Goal: Transaction & Acquisition: Download file/media

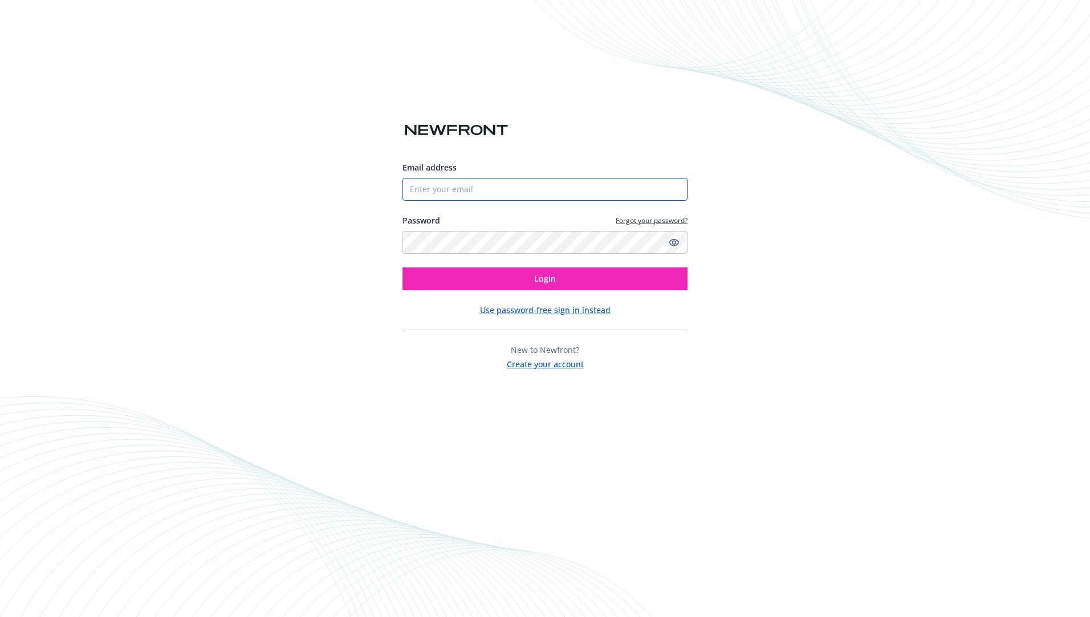
click at [651, 194] on input "Email address" at bounding box center [544, 189] width 285 height 23
paste input "[EMAIL_ADDRESS][DOMAIN_NAME]"
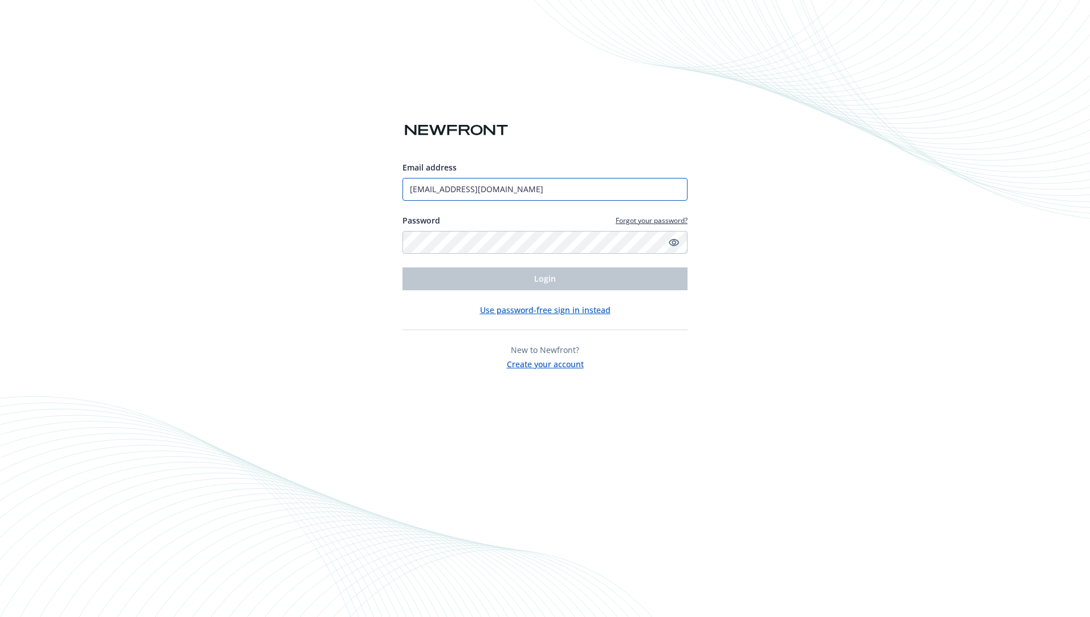
type input "[EMAIL_ADDRESS][DOMAIN_NAME]"
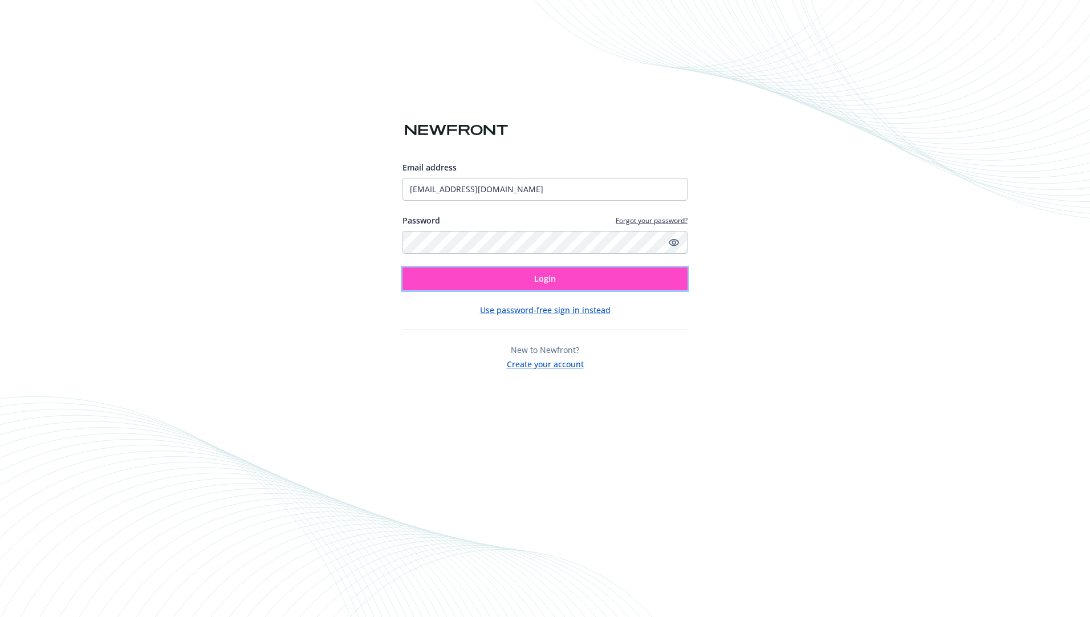
click at [533, 280] on button "Login" at bounding box center [544, 278] width 285 height 23
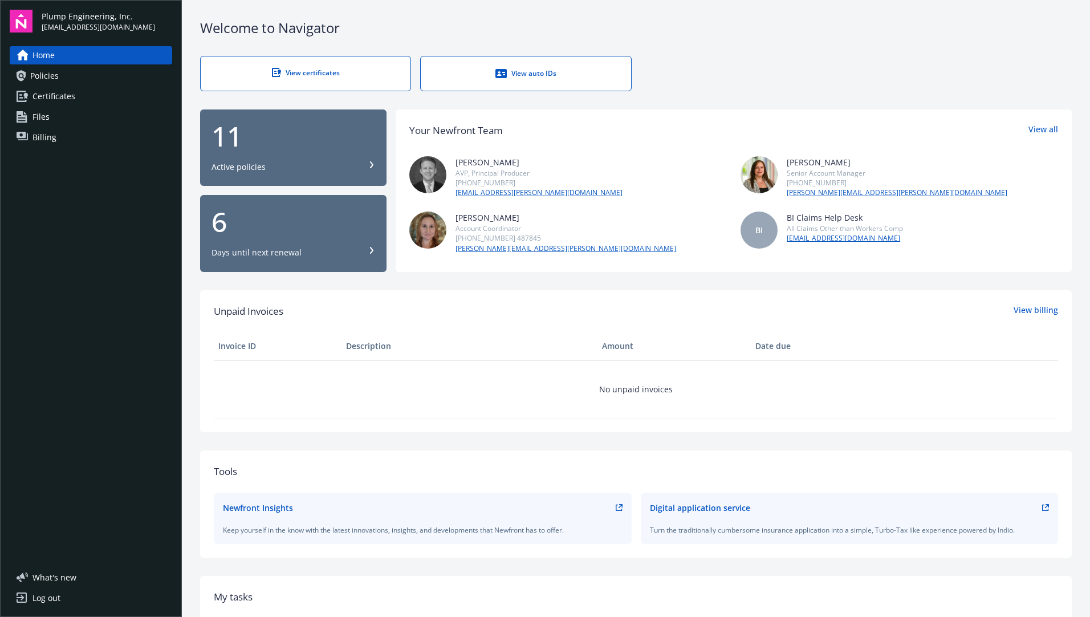
click at [68, 98] on span "Certificates" at bounding box center [53, 96] width 43 height 18
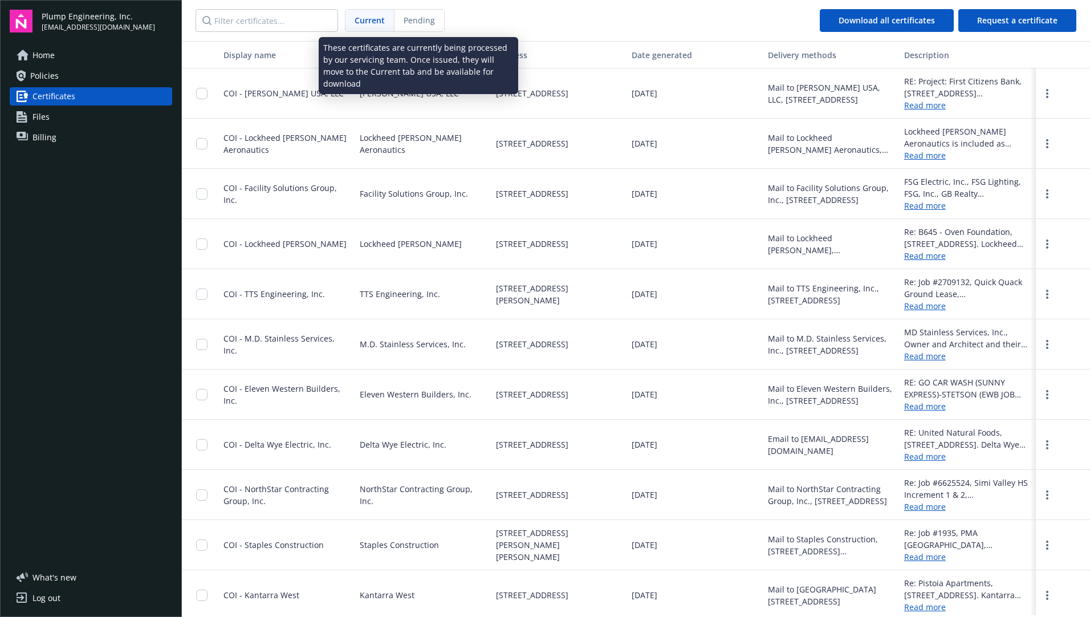
click at [414, 21] on span "Pending" at bounding box center [419, 20] width 31 height 12
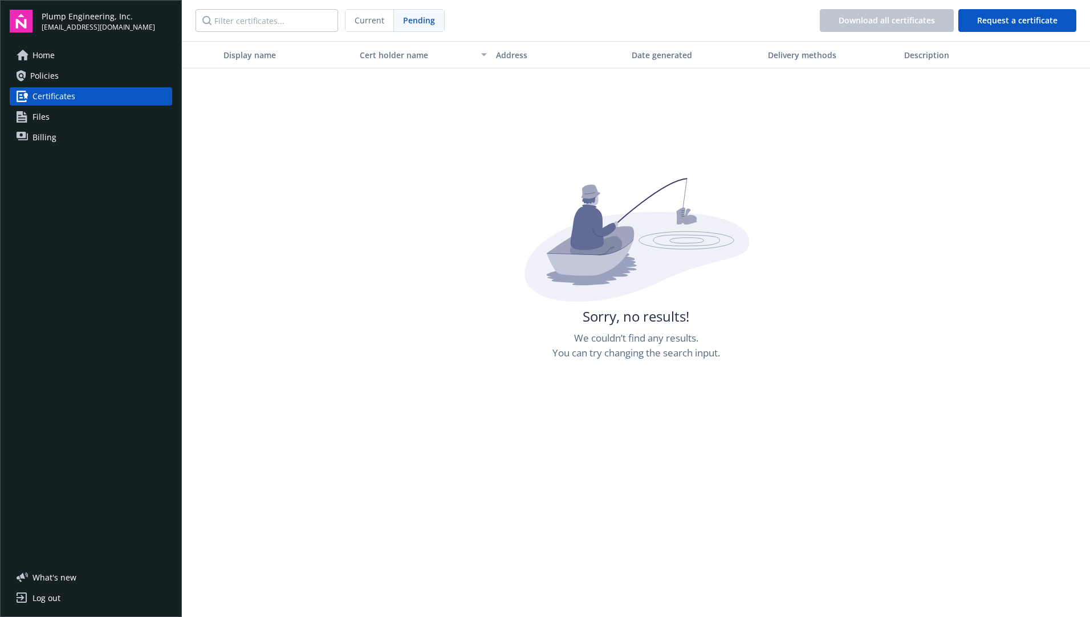
click at [362, 19] on span "Current" at bounding box center [370, 20] width 30 height 12
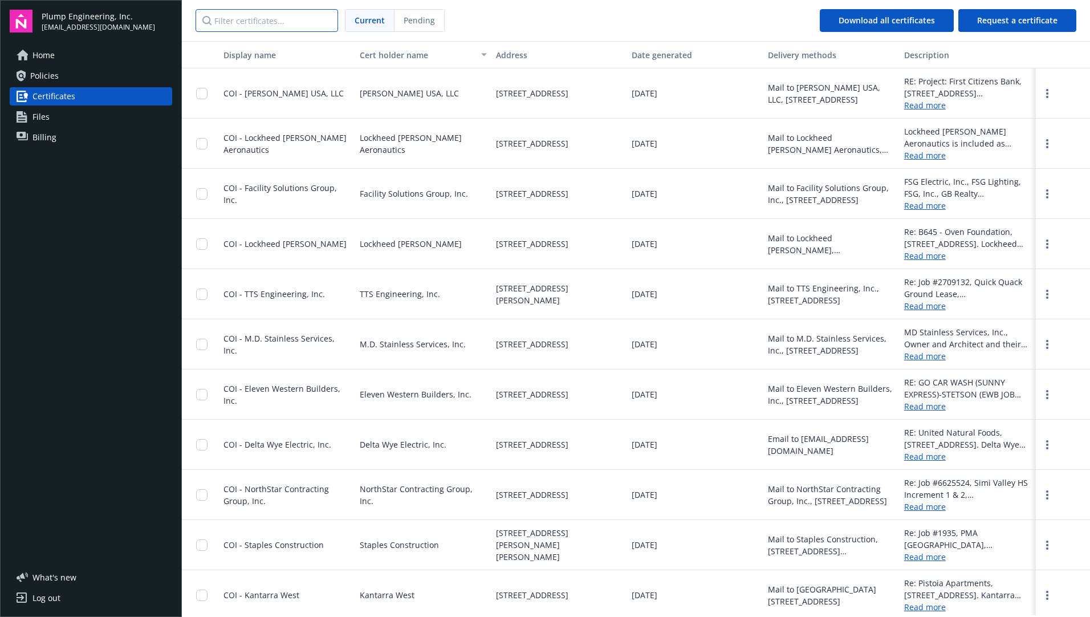
click at [287, 22] on input "Filter certificates..." at bounding box center [266, 20] width 142 height 23
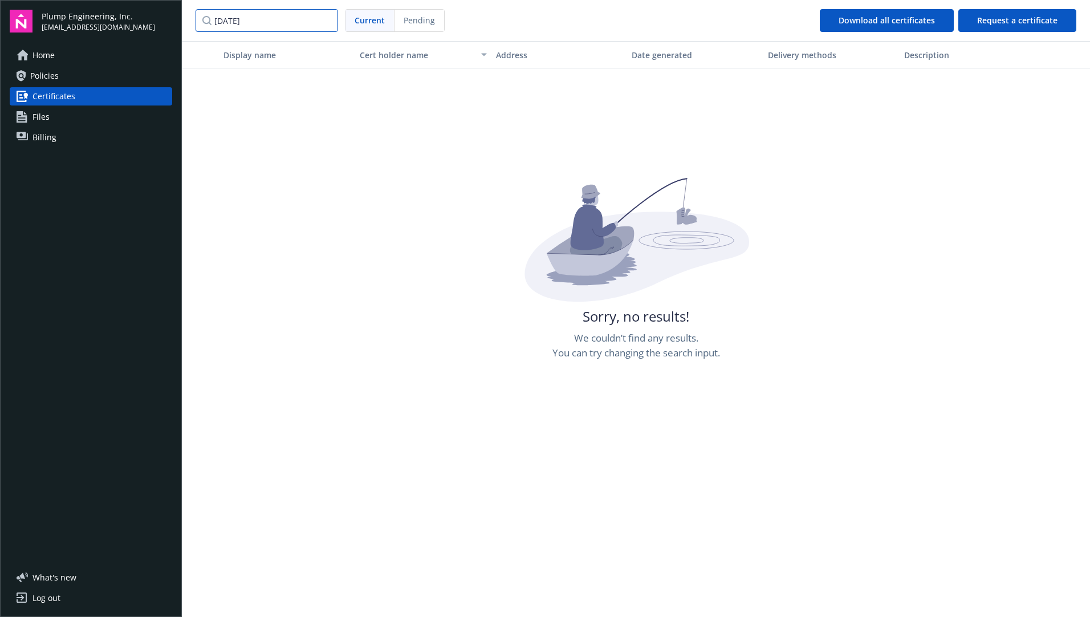
type input "[DATE]"
click at [369, 22] on span "Current" at bounding box center [370, 20] width 30 height 12
click at [327, 20] on input "[DATE]" at bounding box center [266, 20] width 142 height 23
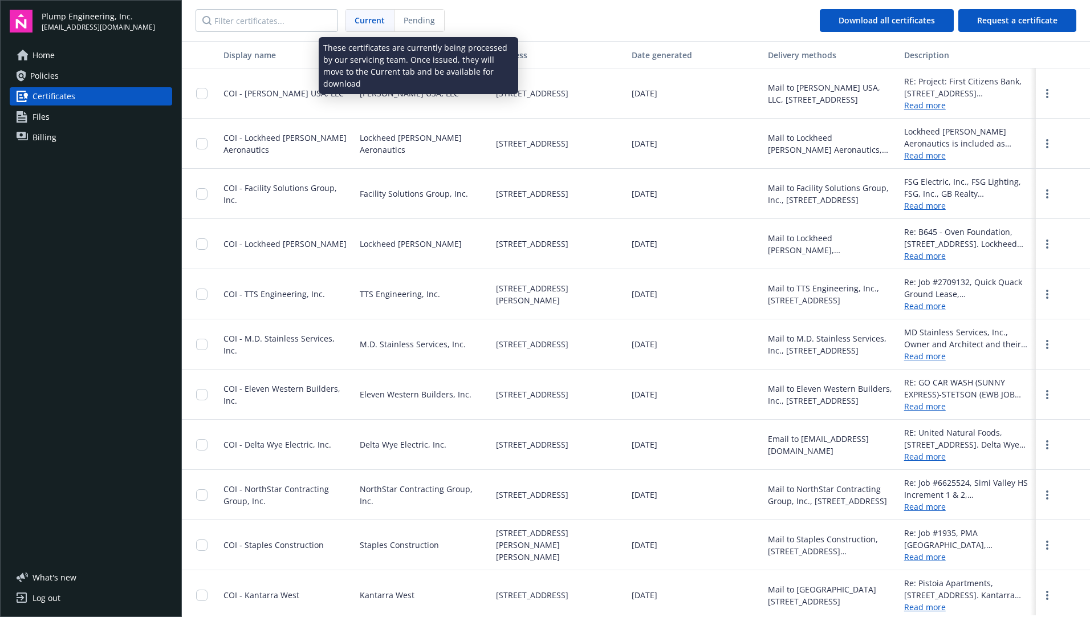
click at [419, 21] on span "Pending" at bounding box center [419, 20] width 31 height 12
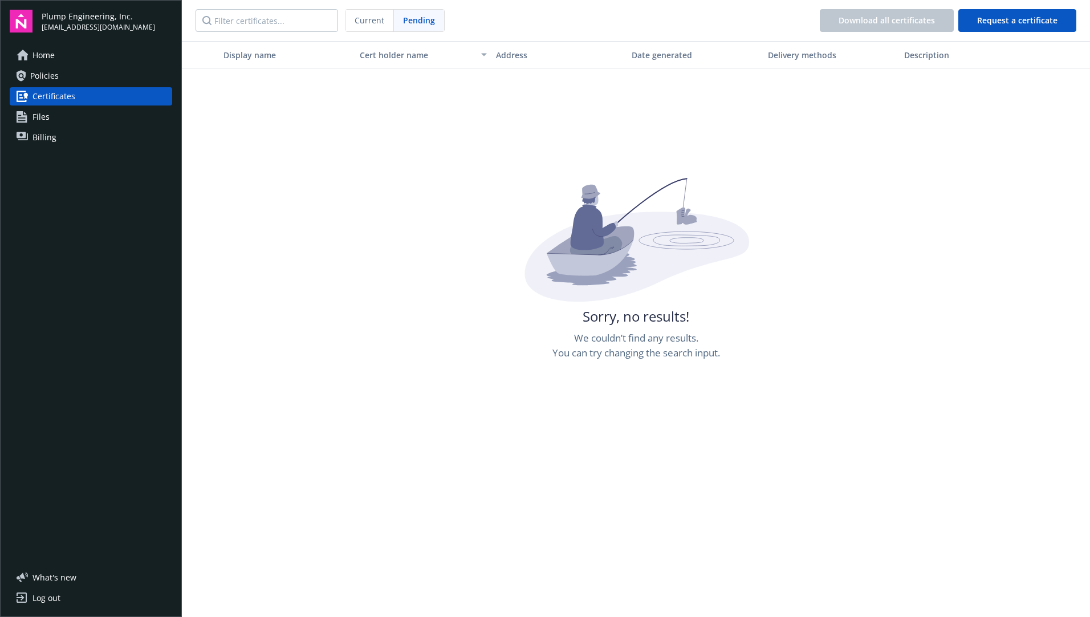
click at [365, 21] on span "Current" at bounding box center [370, 20] width 30 height 12
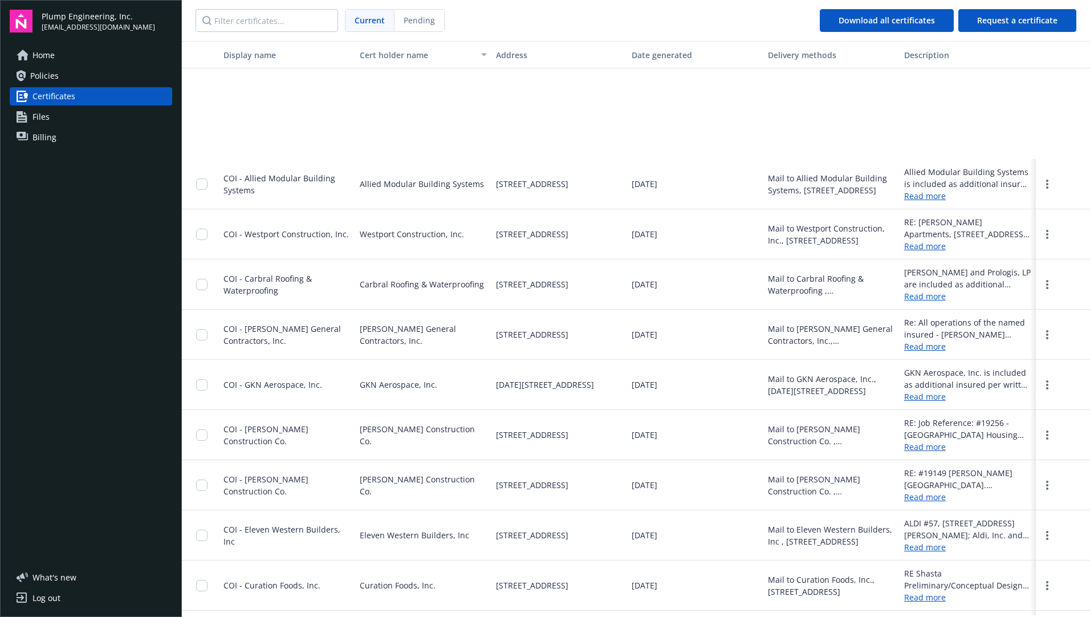
scroll to position [22443, 0]
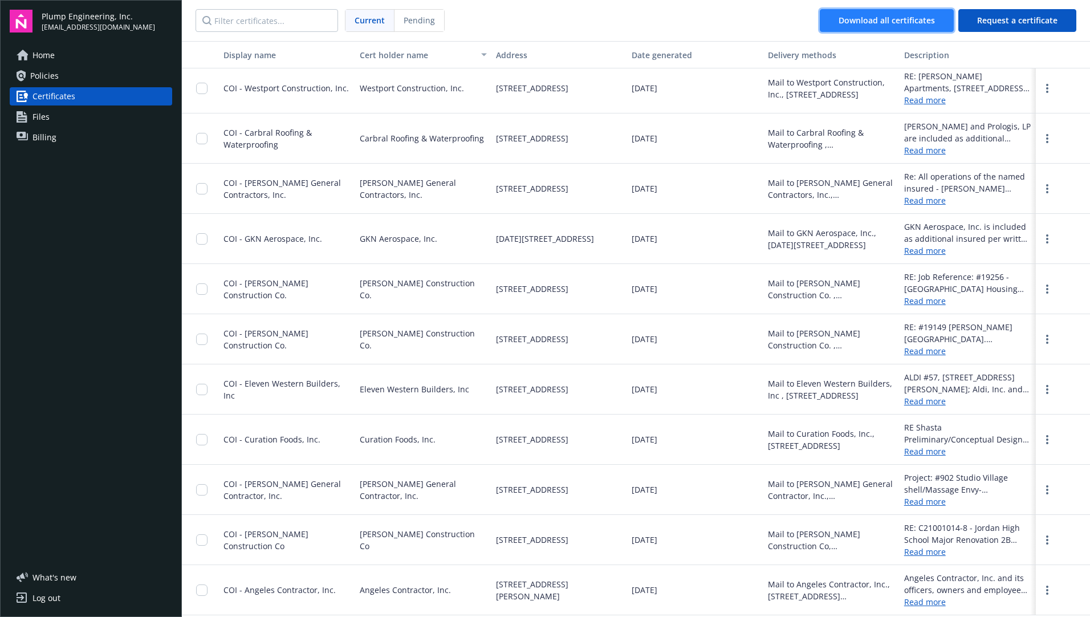
click at [865, 21] on span "Download all certificates" at bounding box center [886, 20] width 96 height 11
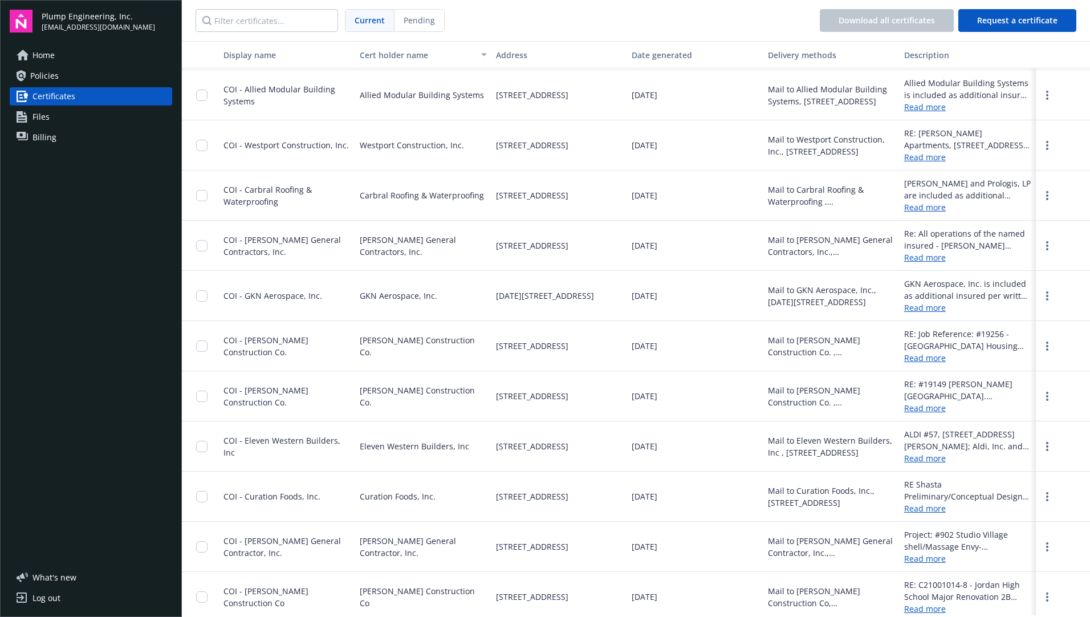
scroll to position [22391, 0]
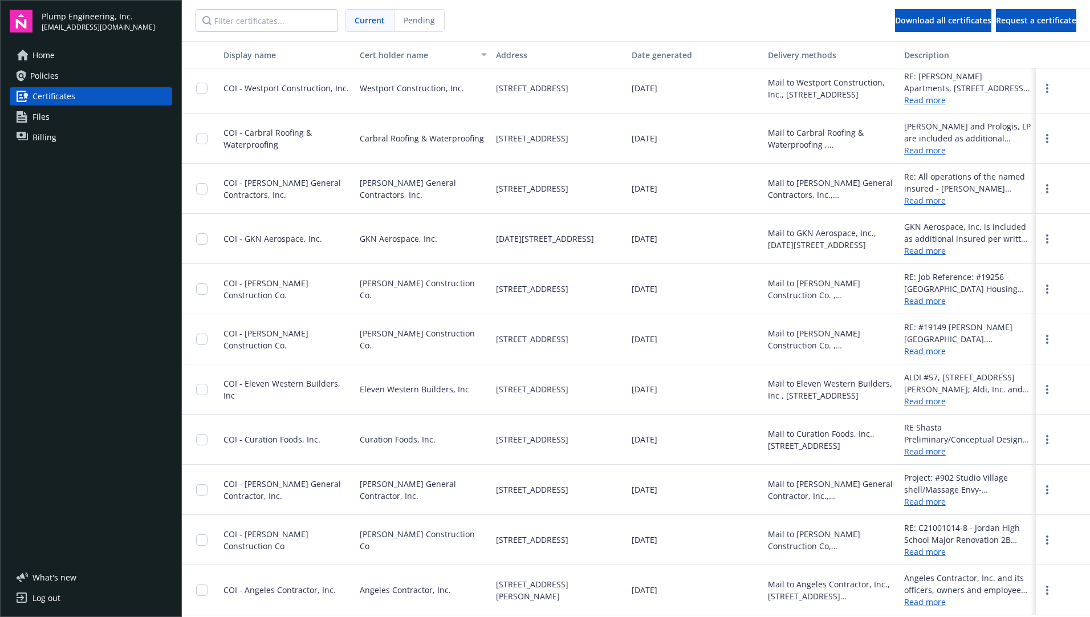
scroll to position [22352, 0]
